Goal: Information Seeking & Learning: Understand process/instructions

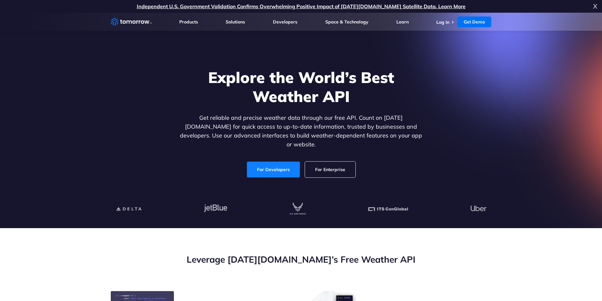
click at [270, 162] on link "For Developers" at bounding box center [273, 170] width 53 height 16
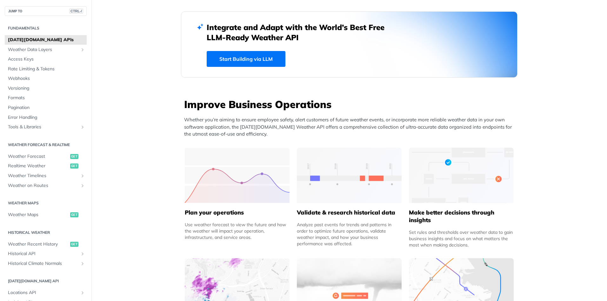
scroll to position [254, 0]
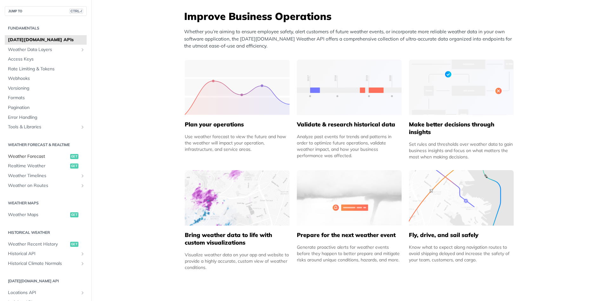
click at [35, 157] on span "Weather Forecast" at bounding box center [38, 157] width 61 height 6
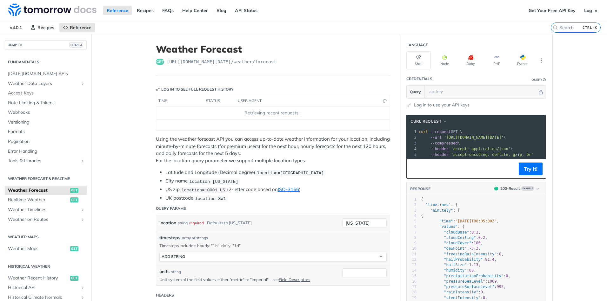
click at [329, 173] on li "Latitude and Longitude (Decimal degree) location=[GEOGRAPHIC_DATA]" at bounding box center [277, 172] width 225 height 7
click at [346, 211] on header "Query Params" at bounding box center [273, 208] width 234 height 13
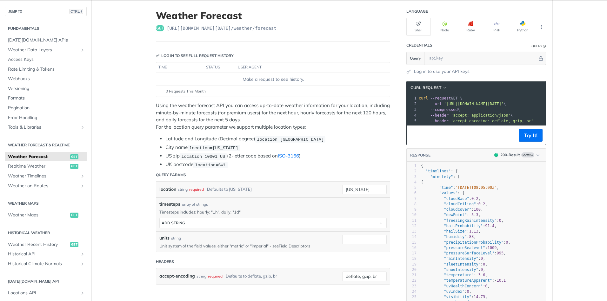
scroll to position [32, 0]
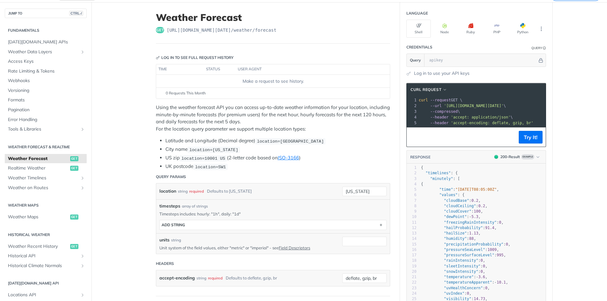
drag, startPoint x: 496, startPoint y: 126, endPoint x: 511, endPoint y: 126, distance: 14.6
click at [511, 126] on div "xxxxxxxxxx 1 curl --request GET \ 2 --url 'https://api.tomorrow.io/v4/weather/f…" at bounding box center [500, 111] width 166 height 31
click at [459, 137] on footer "Try It!" at bounding box center [475, 137] width 139 height 19
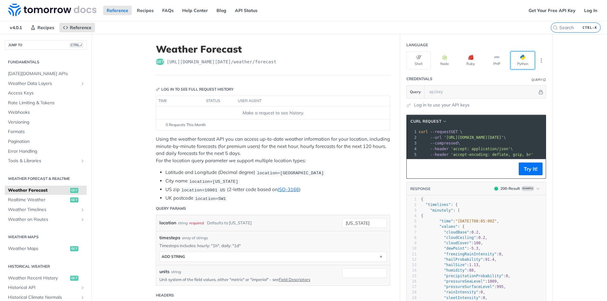
click at [517, 61] on button "Python" at bounding box center [522, 60] width 24 height 18
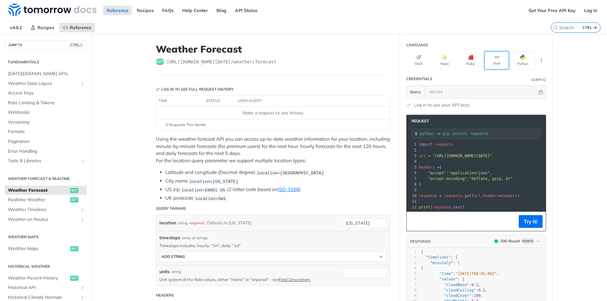
click at [497, 62] on button "PHP" at bounding box center [496, 60] width 24 height 18
type input "composer require guzzlehttp/guzzle"
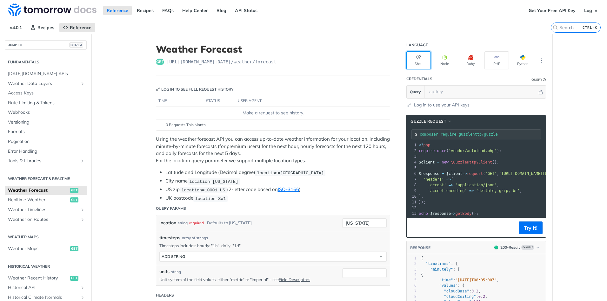
click at [415, 61] on button "Shell" at bounding box center [418, 60] width 24 height 18
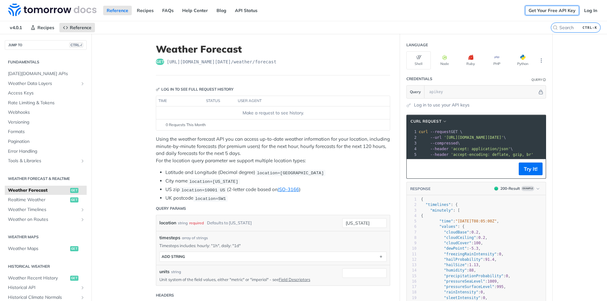
click at [559, 10] on link "Get Your Free API Key" at bounding box center [552, 11] width 54 height 10
click at [583, 14] on link "Log In" at bounding box center [590, 11] width 20 height 10
